Goal: Transaction & Acquisition: Purchase product/service

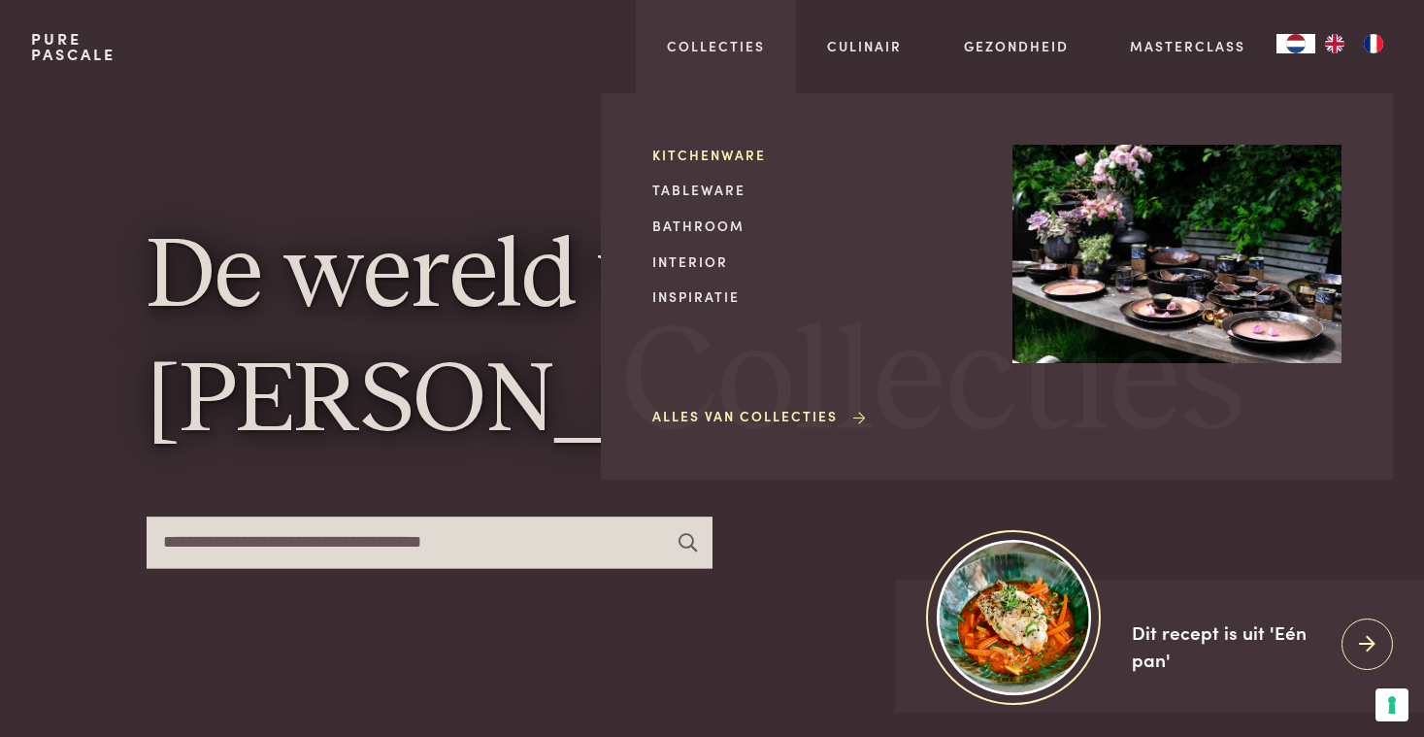
click at [696, 154] on link "Kitchenware" at bounding box center [816, 155] width 329 height 20
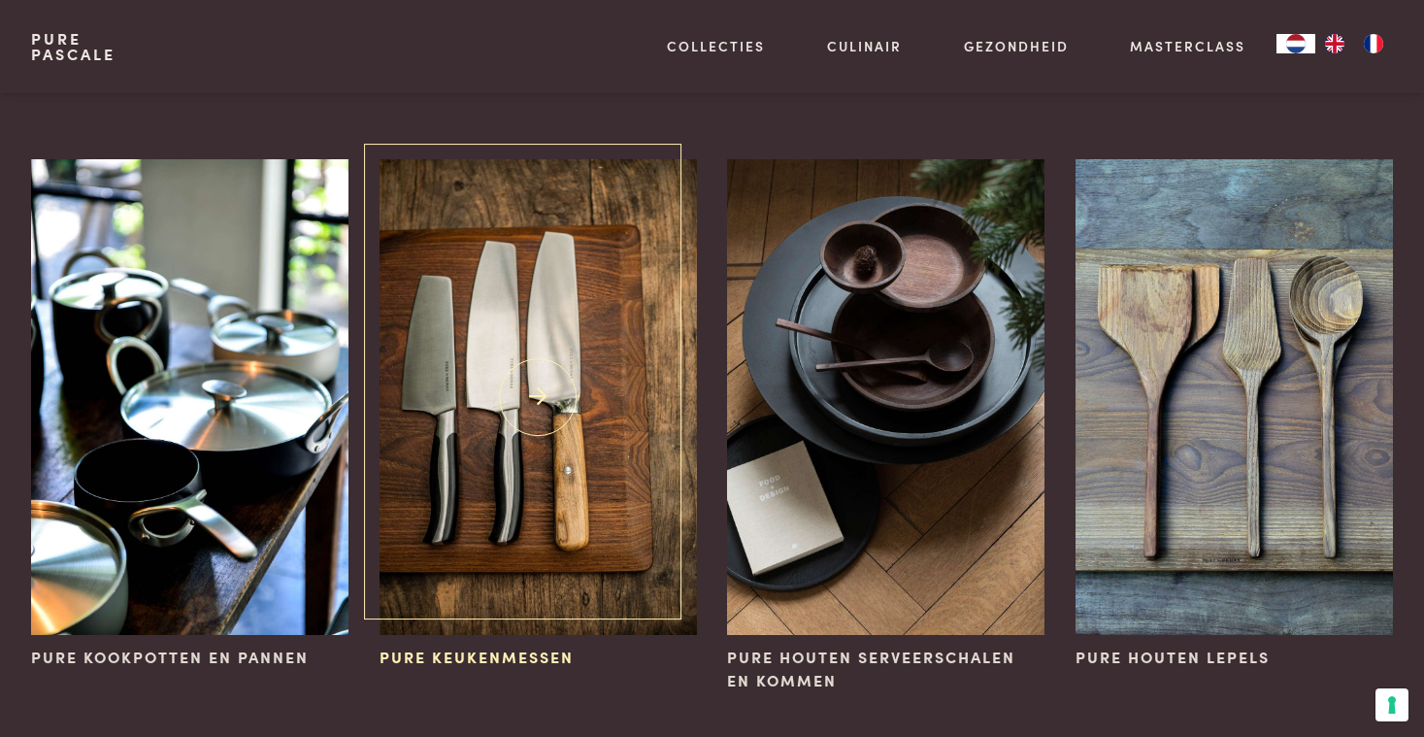
scroll to position [119, 0]
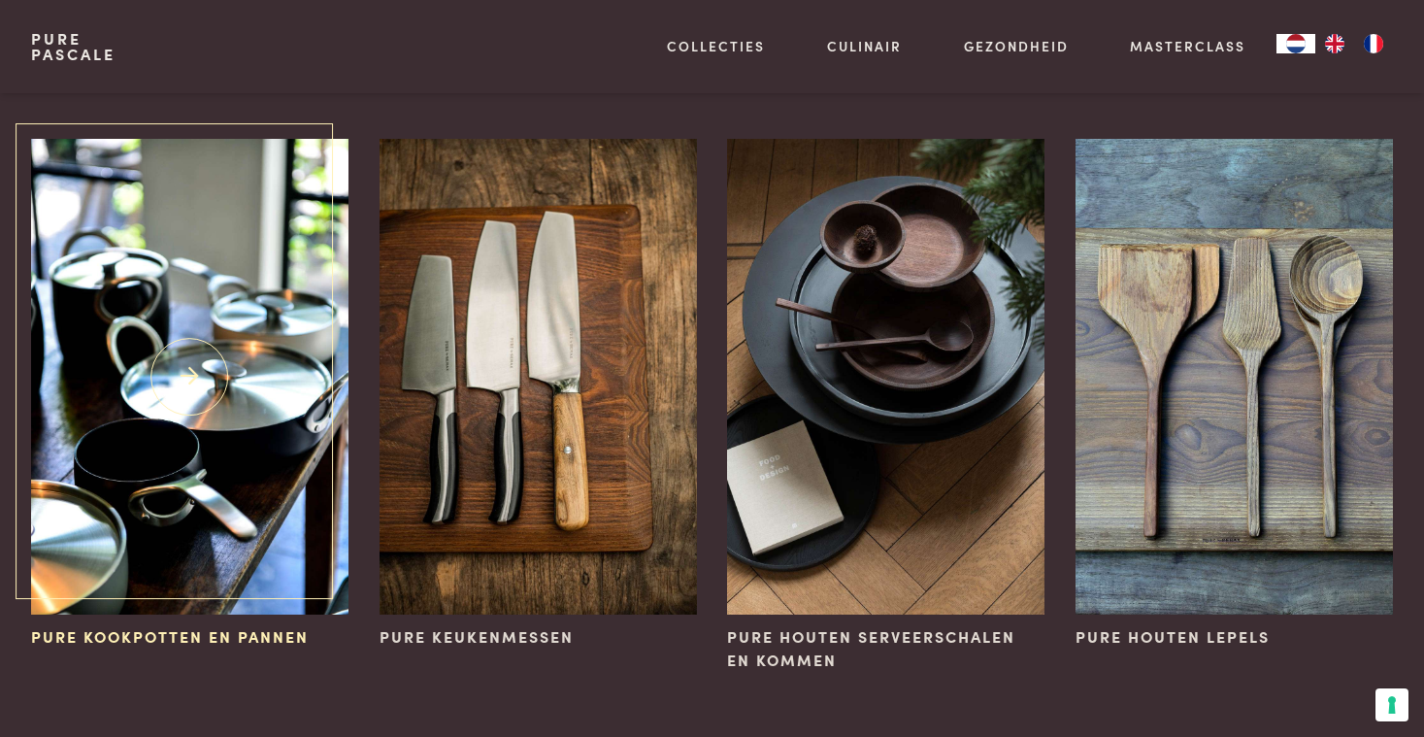
click at [141, 500] on img at bounding box center [189, 377] width 317 height 476
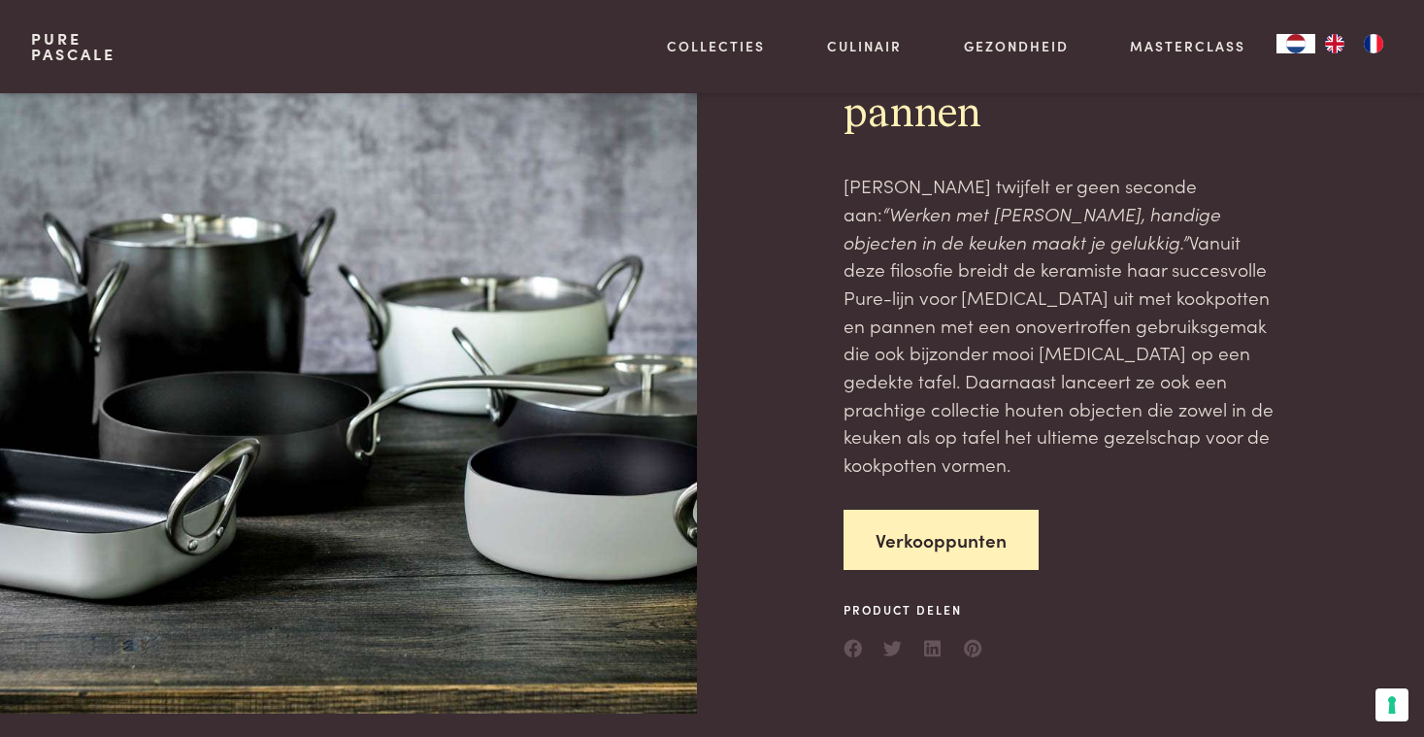
scroll to position [112, 0]
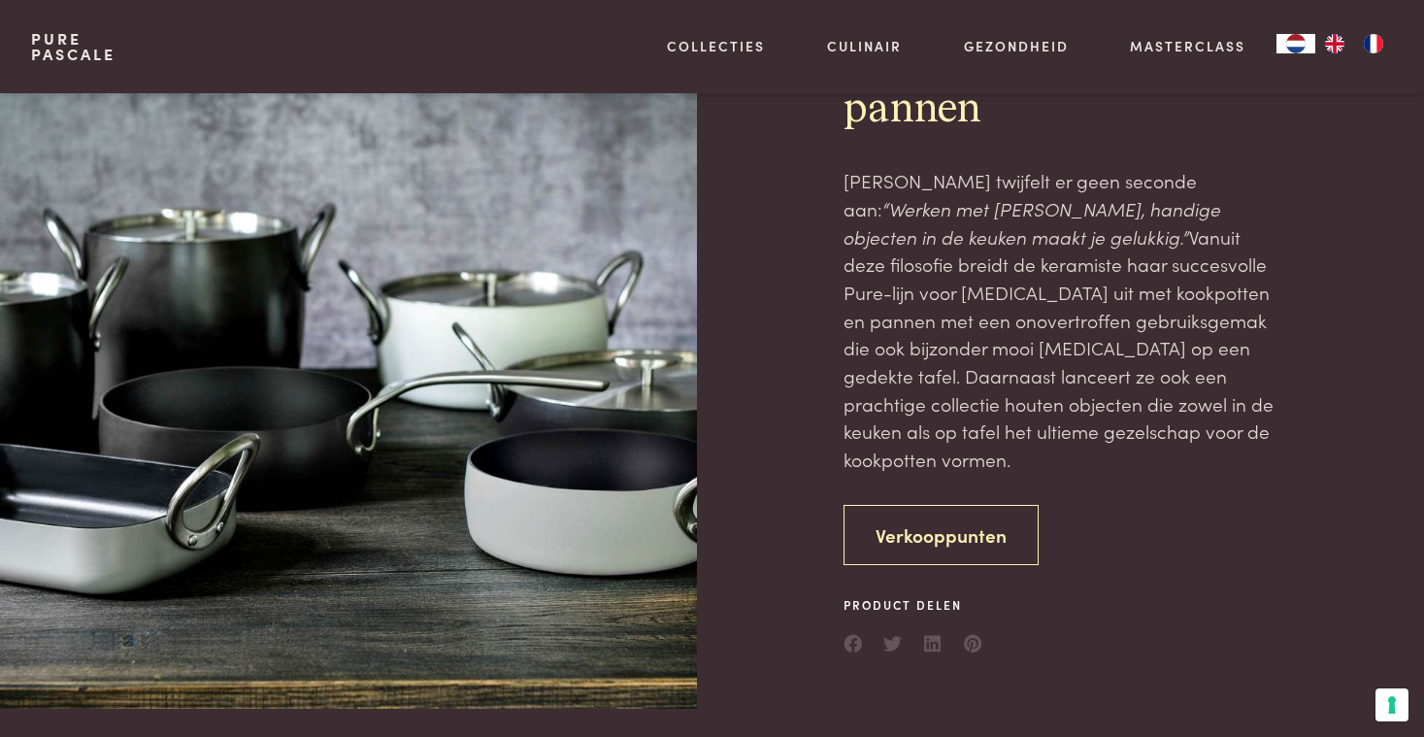
click at [933, 505] on link "Verkooppunten" at bounding box center [940, 535] width 195 height 61
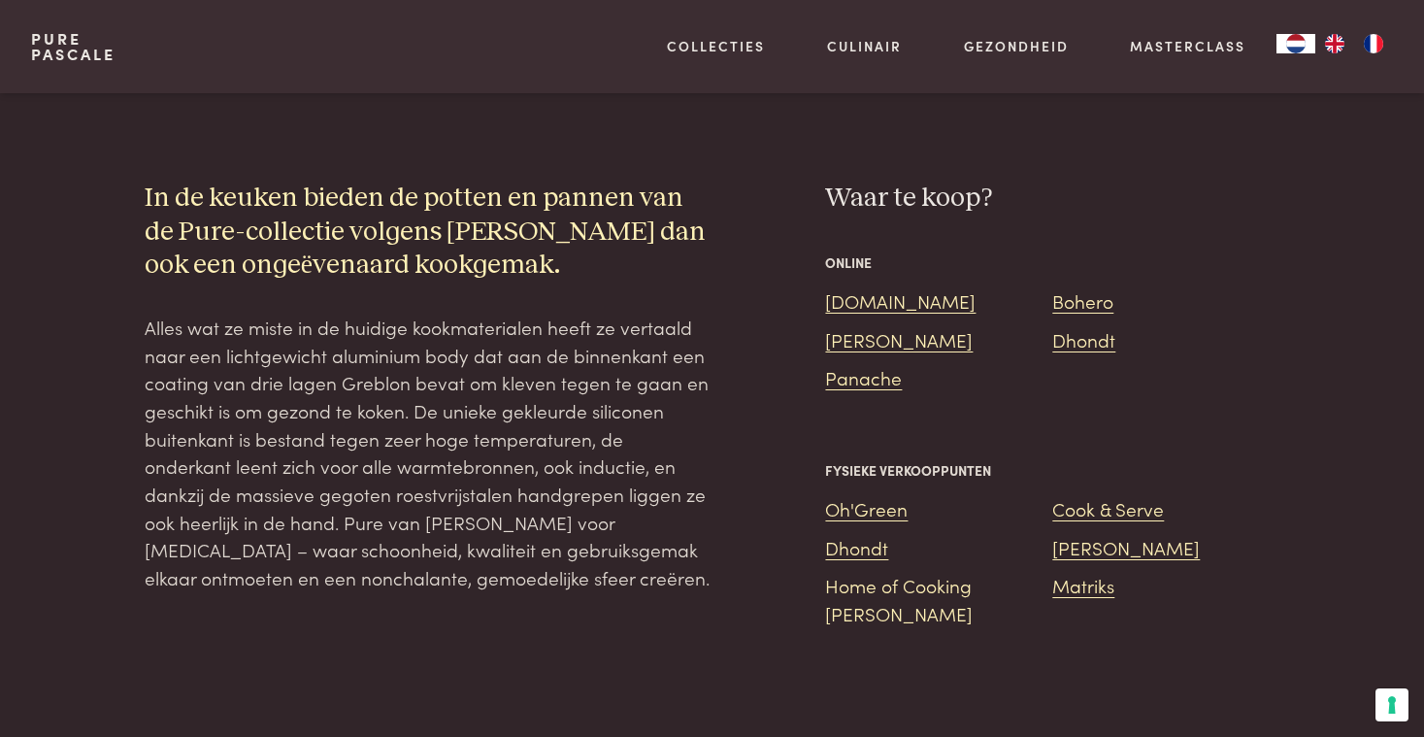
scroll to position [1662, 0]
click at [874, 325] on link "De Bijenkorf" at bounding box center [899, 338] width 148 height 26
click at [860, 286] on link "Bol.com" at bounding box center [900, 299] width 150 height 26
